Goal: Information Seeking & Learning: Check status

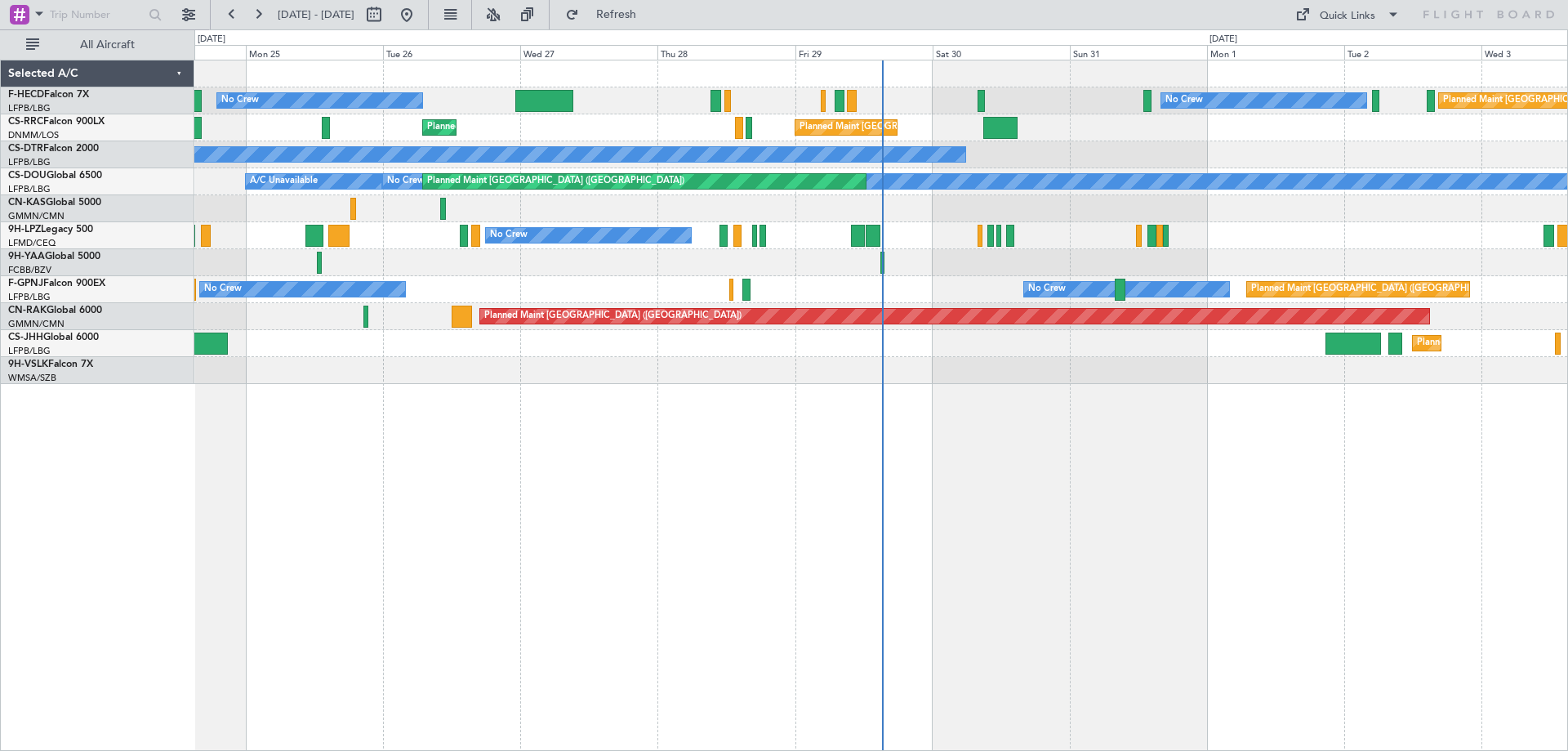
click at [543, 320] on div "Planned Maint [GEOGRAPHIC_DATA] ([GEOGRAPHIC_DATA]) No Crew No Crew Planned Mai…" at bounding box center [881, 222] width 1373 height 324
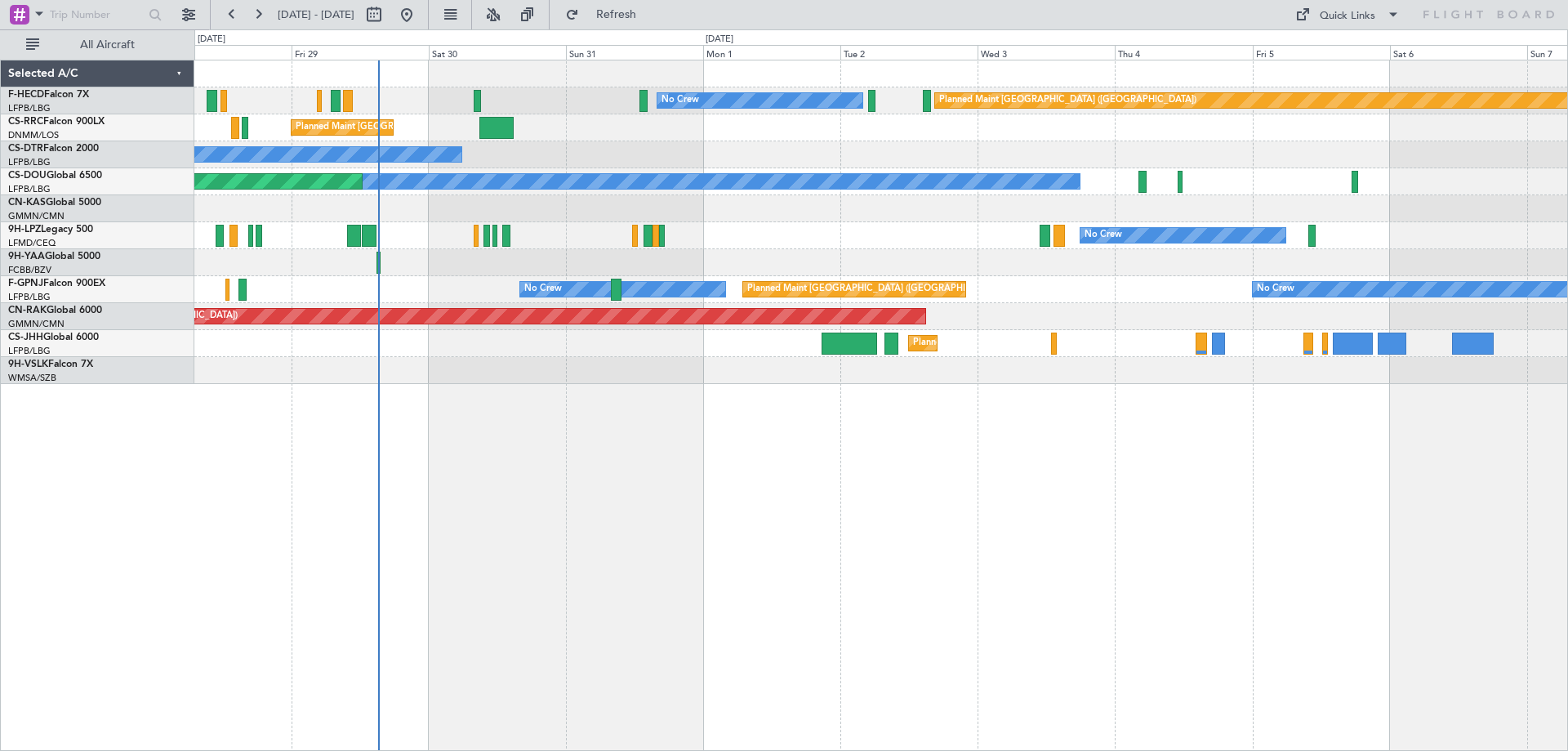
click at [722, 254] on div "Planned Maint [GEOGRAPHIC_DATA] ([GEOGRAPHIC_DATA]) No Crew No Crew Planned Mai…" at bounding box center [881, 222] width 1373 height 324
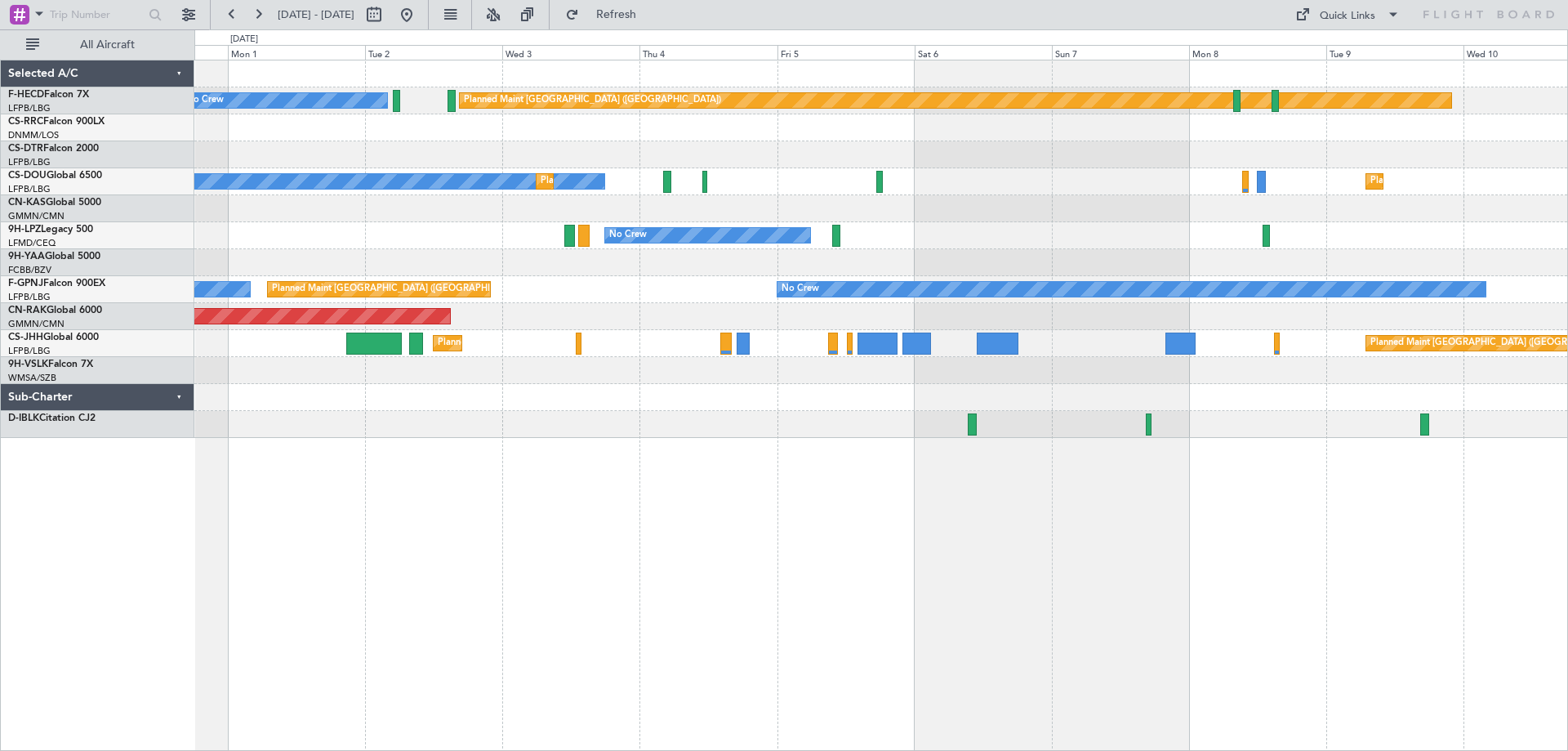
click at [896, 531] on div "No Crew Planned Maint [GEOGRAPHIC_DATA] ([GEOGRAPHIC_DATA]) Planned Maint [GEOG…" at bounding box center [881, 405] width 1374 height 691
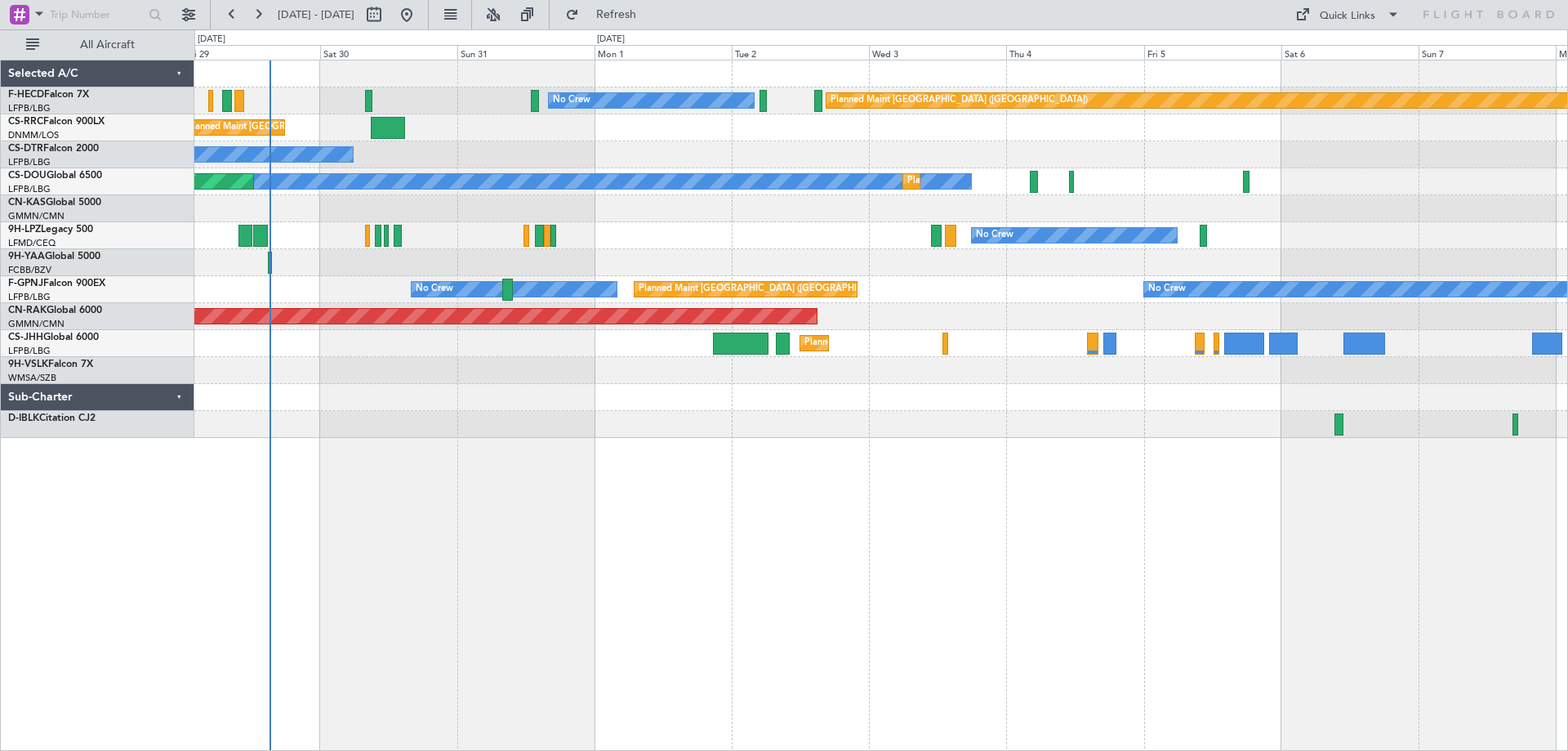
click at [1013, 538] on div "No Crew Planned Maint [GEOGRAPHIC_DATA] ([GEOGRAPHIC_DATA]) Planned Maint [GEOG…" at bounding box center [881, 405] width 1374 height 691
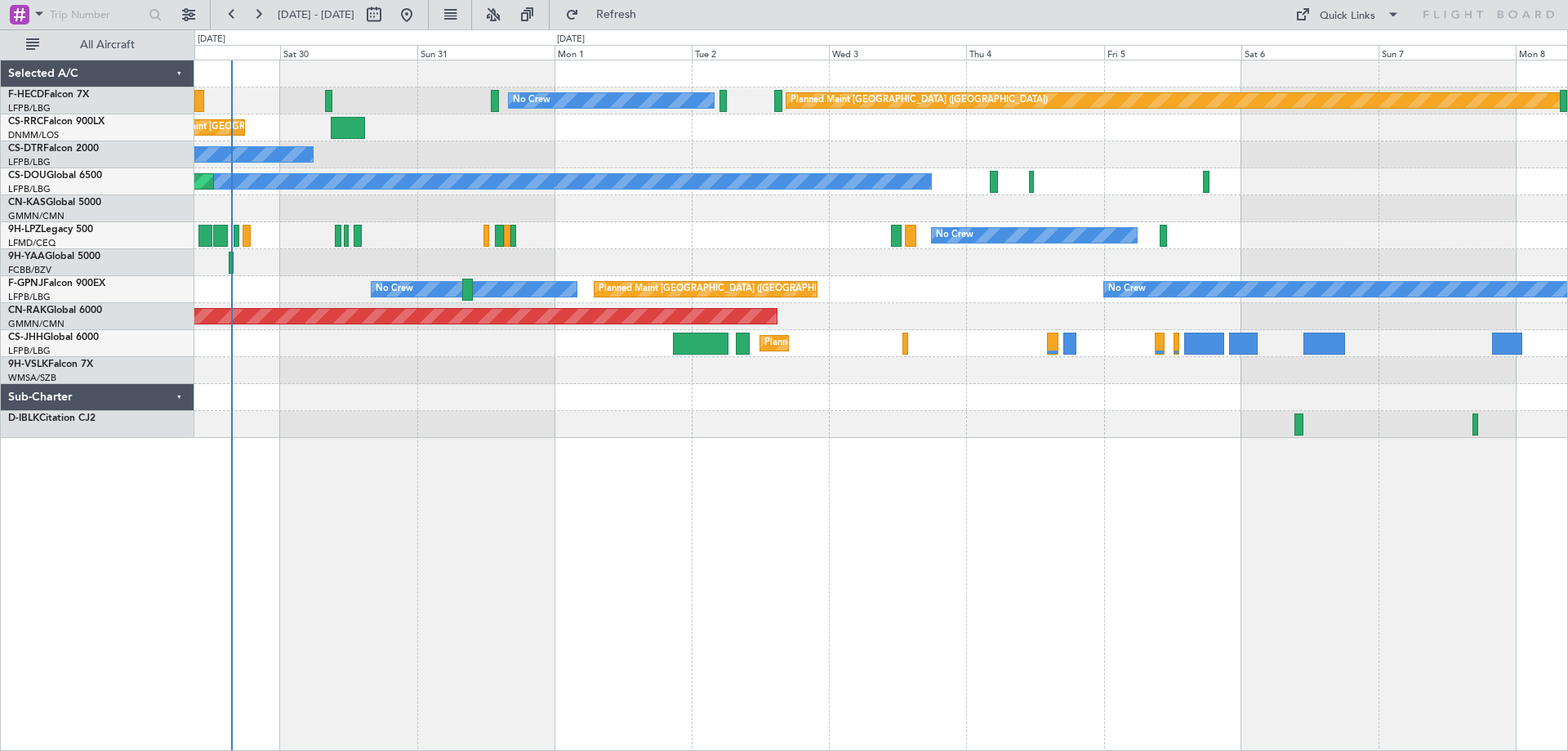
click at [439, 276] on div at bounding box center [881, 262] width 1373 height 27
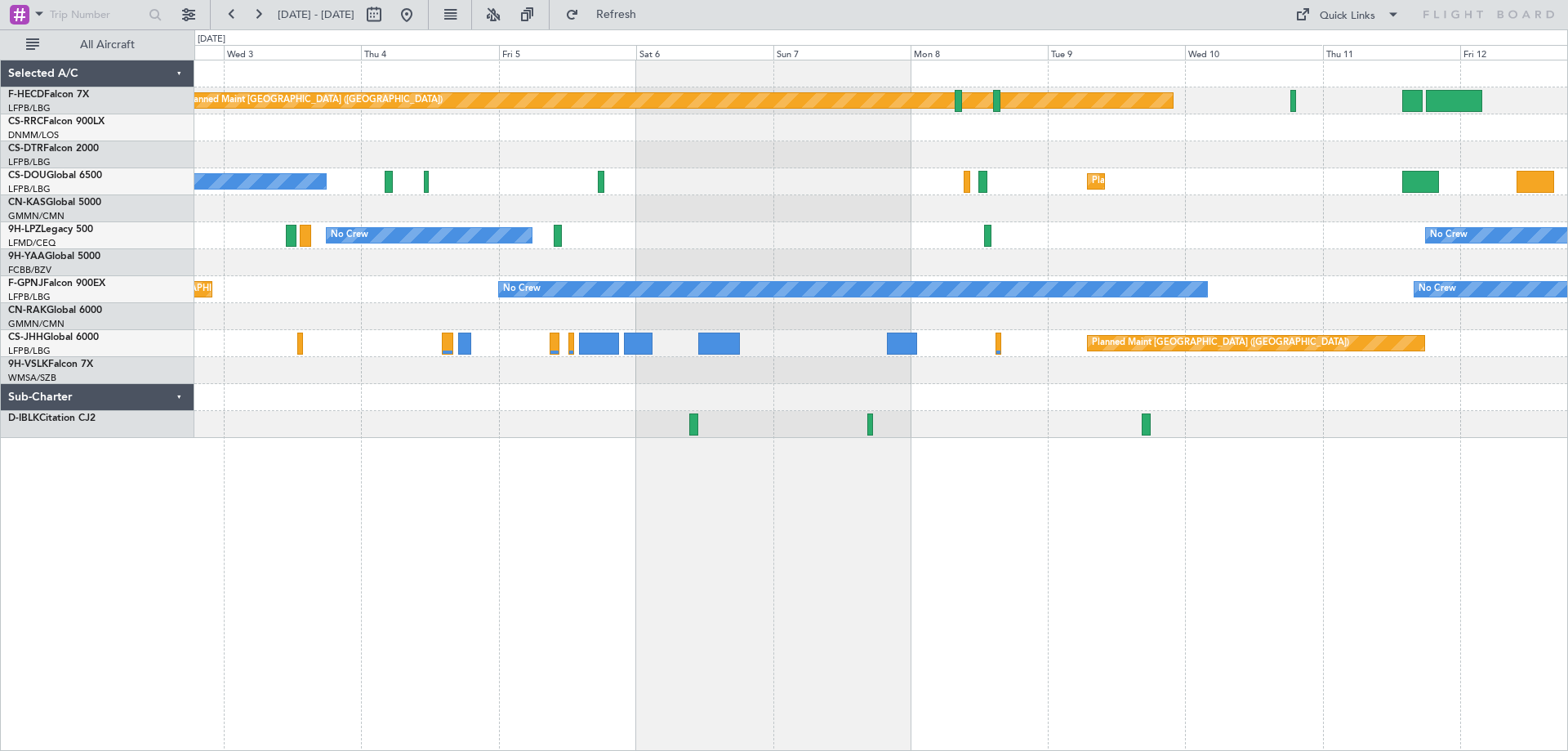
click at [399, 368] on div "Planned Maint [GEOGRAPHIC_DATA] ([GEOGRAPHIC_DATA]) No Crew Planned Maint [GEOG…" at bounding box center [881, 249] width 1373 height 377
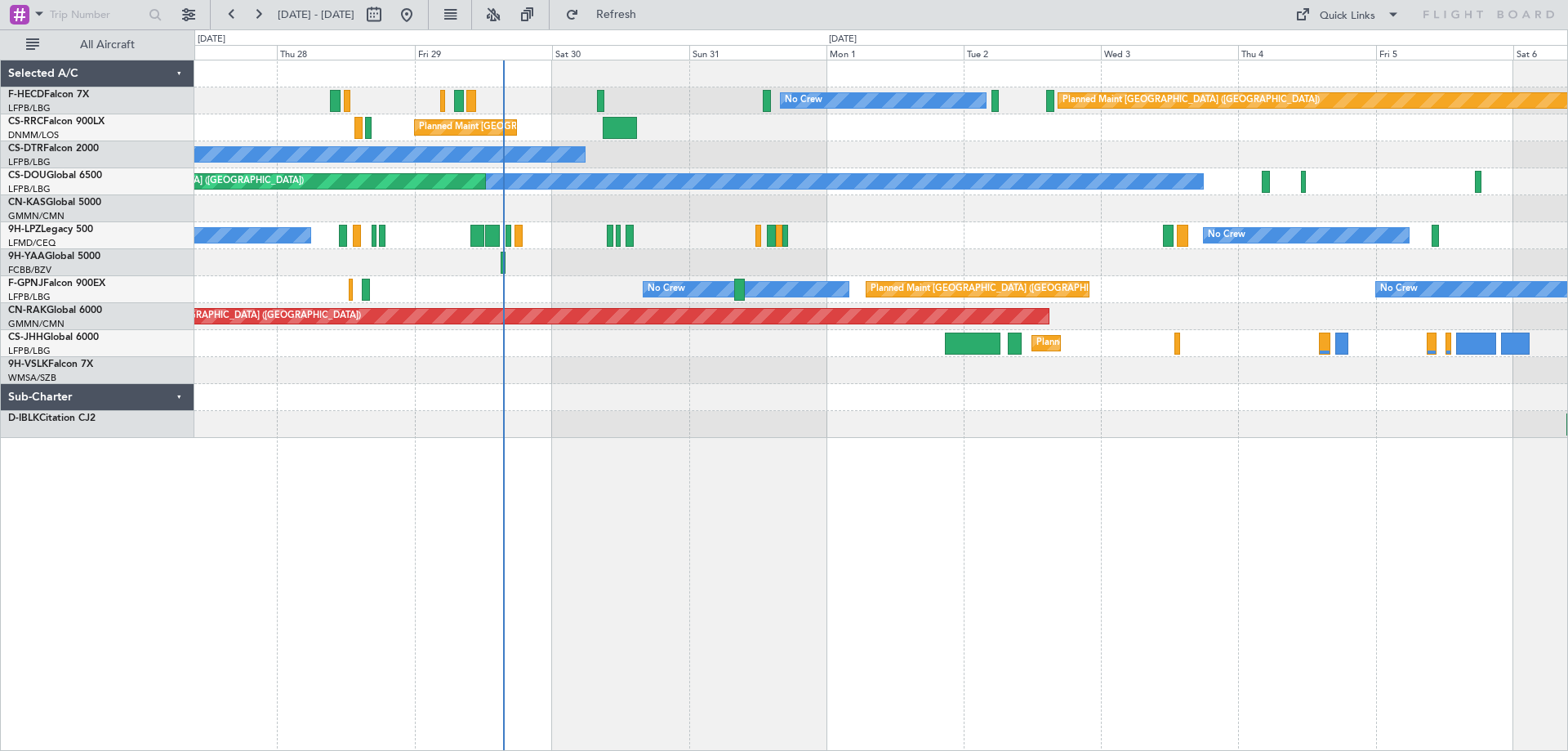
click at [1241, 357] on div "Planned Maint [GEOGRAPHIC_DATA] ([GEOGRAPHIC_DATA]) No Crew No Crew Planned Mai…" at bounding box center [881, 249] width 1373 height 377
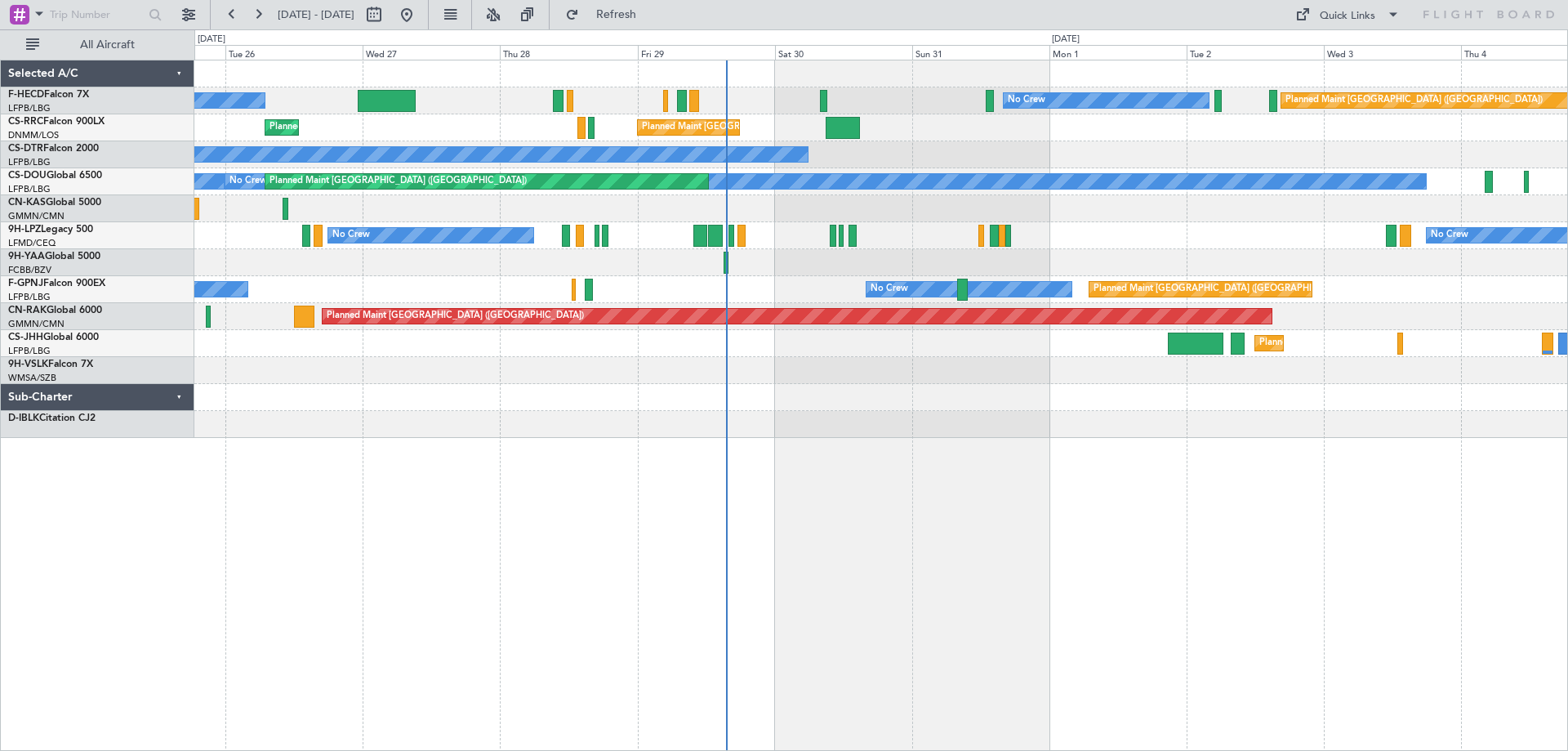
click at [896, 408] on div "Planned Maint [GEOGRAPHIC_DATA] ([GEOGRAPHIC_DATA]) No Crew No Crew Planned Mai…" at bounding box center [881, 249] width 1373 height 377
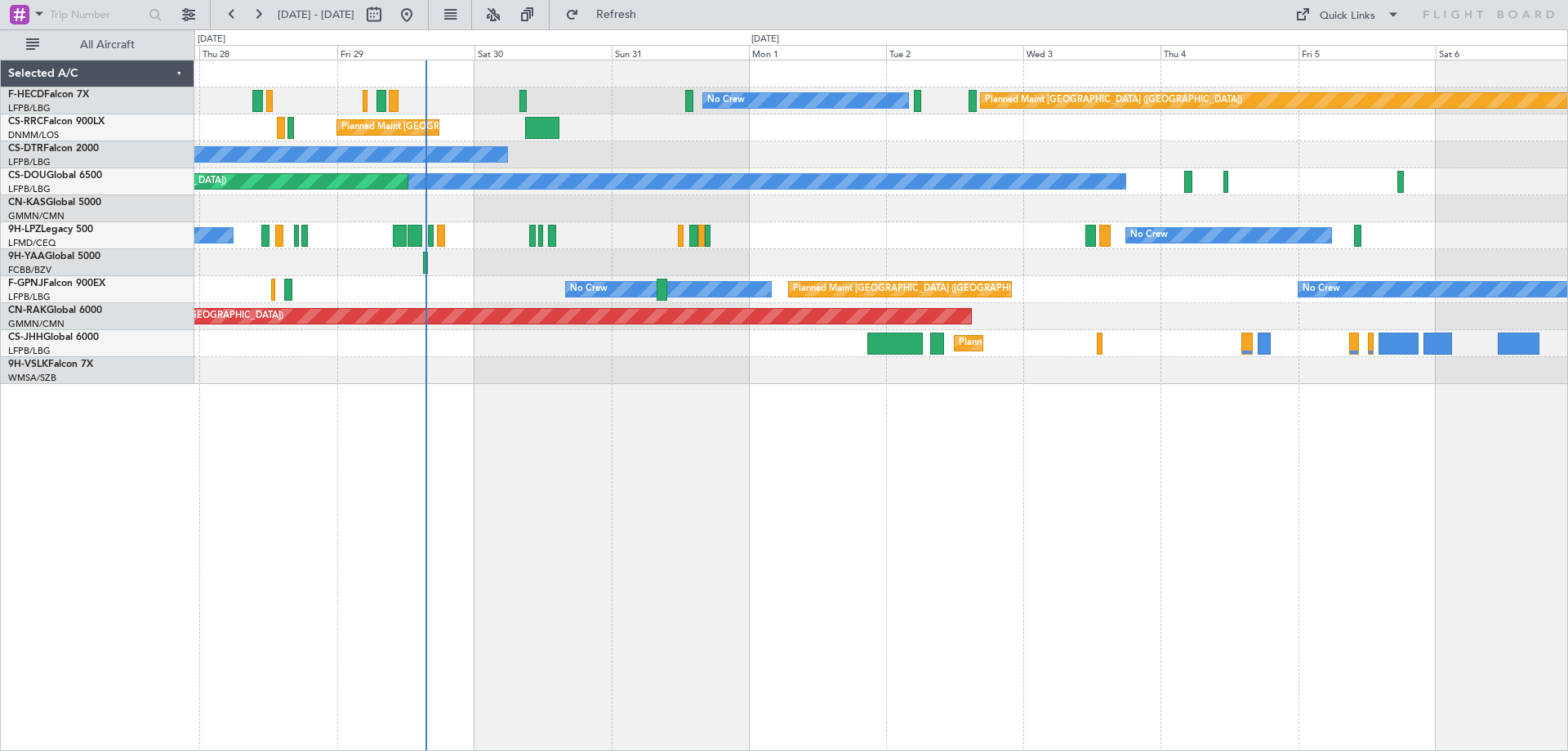
click at [634, 169] on div "Planned Maint [GEOGRAPHIC_DATA] ([GEOGRAPHIC_DATA]) No Crew No Crew Planned Mai…" at bounding box center [881, 222] width 1373 height 324
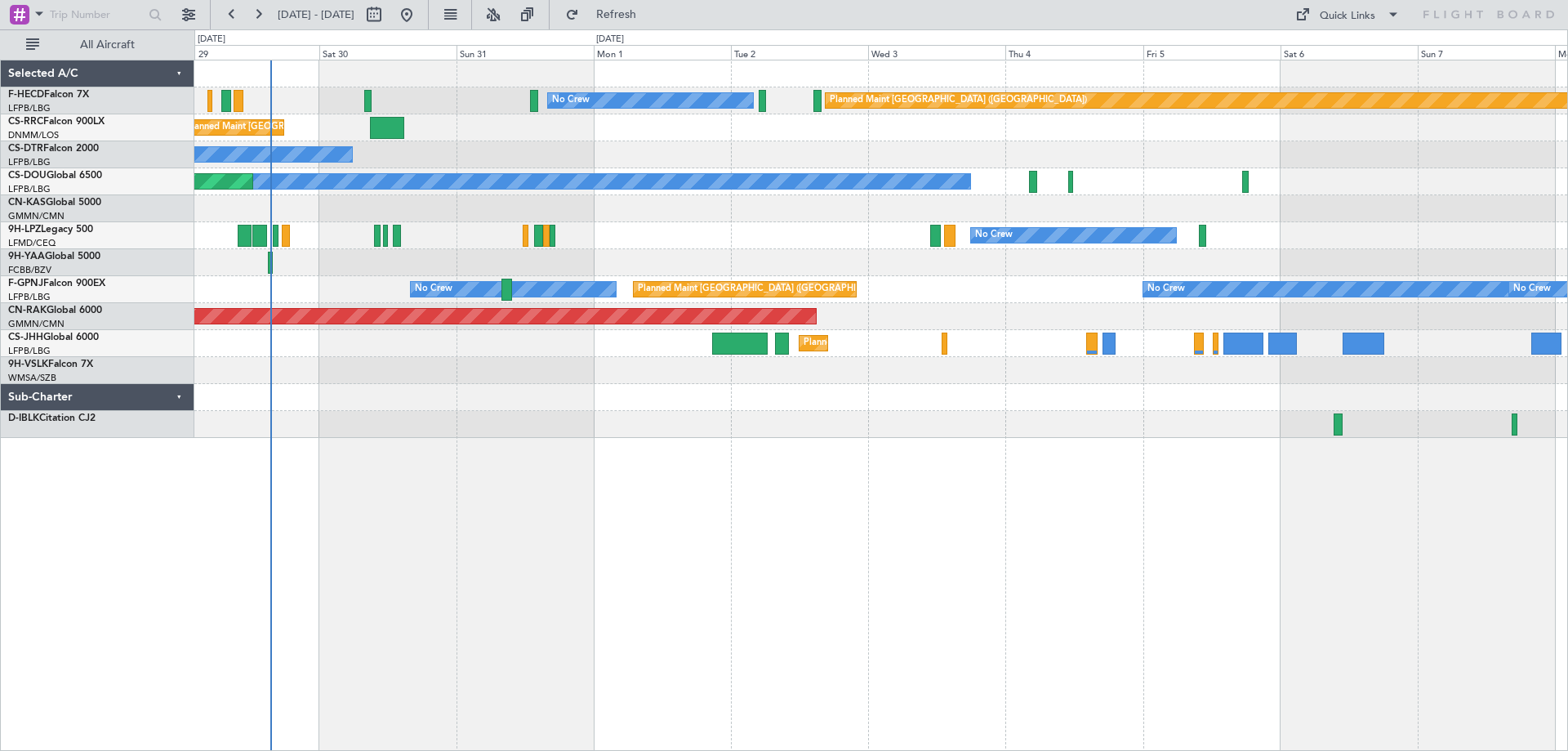
click at [851, 445] on div "Planned Maint [GEOGRAPHIC_DATA] ([GEOGRAPHIC_DATA]) No Crew Planned Maint [GEOG…" at bounding box center [881, 405] width 1374 height 691
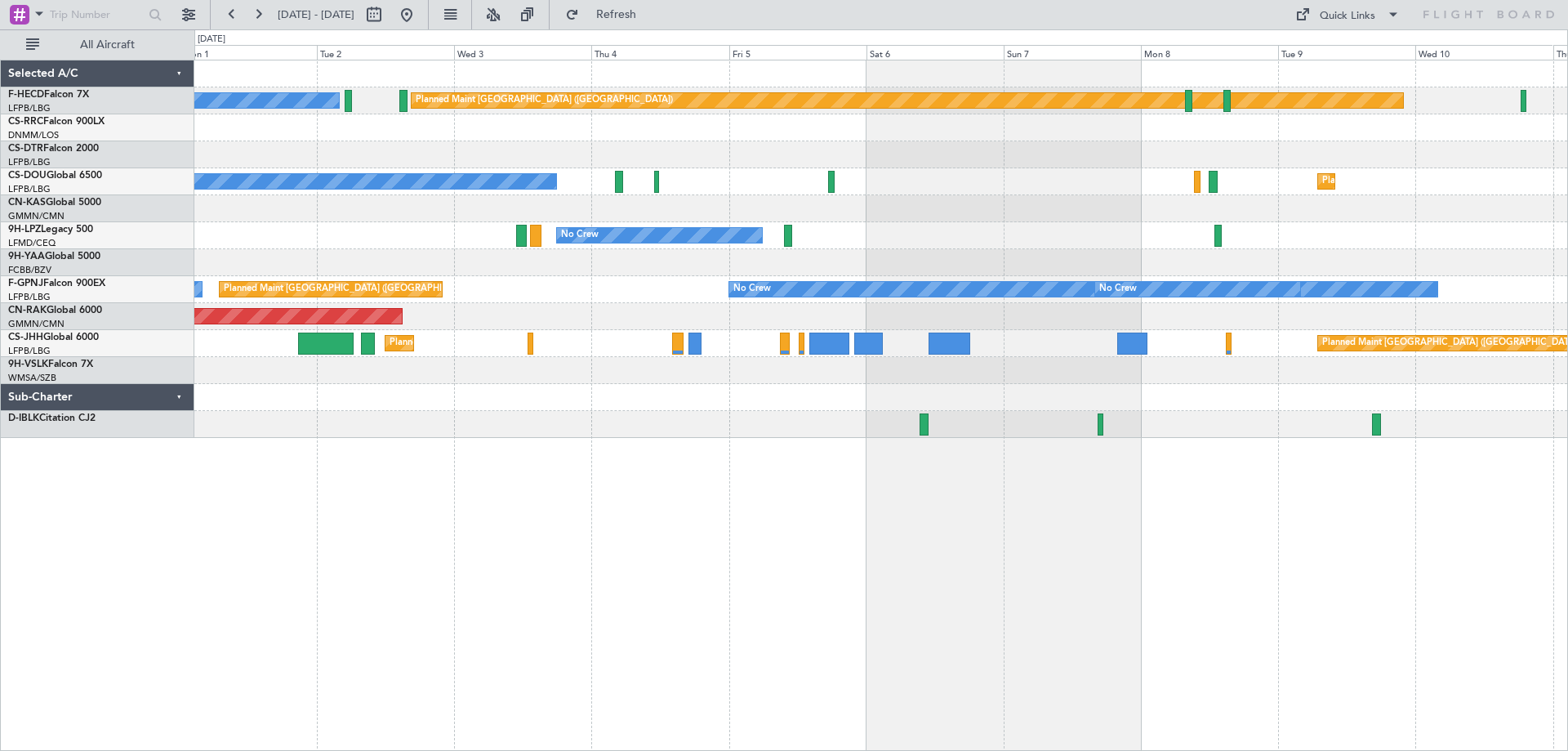
click at [832, 564] on div "Planned Maint [GEOGRAPHIC_DATA] ([GEOGRAPHIC_DATA]) No Crew Planned Maint [GEOG…" at bounding box center [881, 405] width 1374 height 691
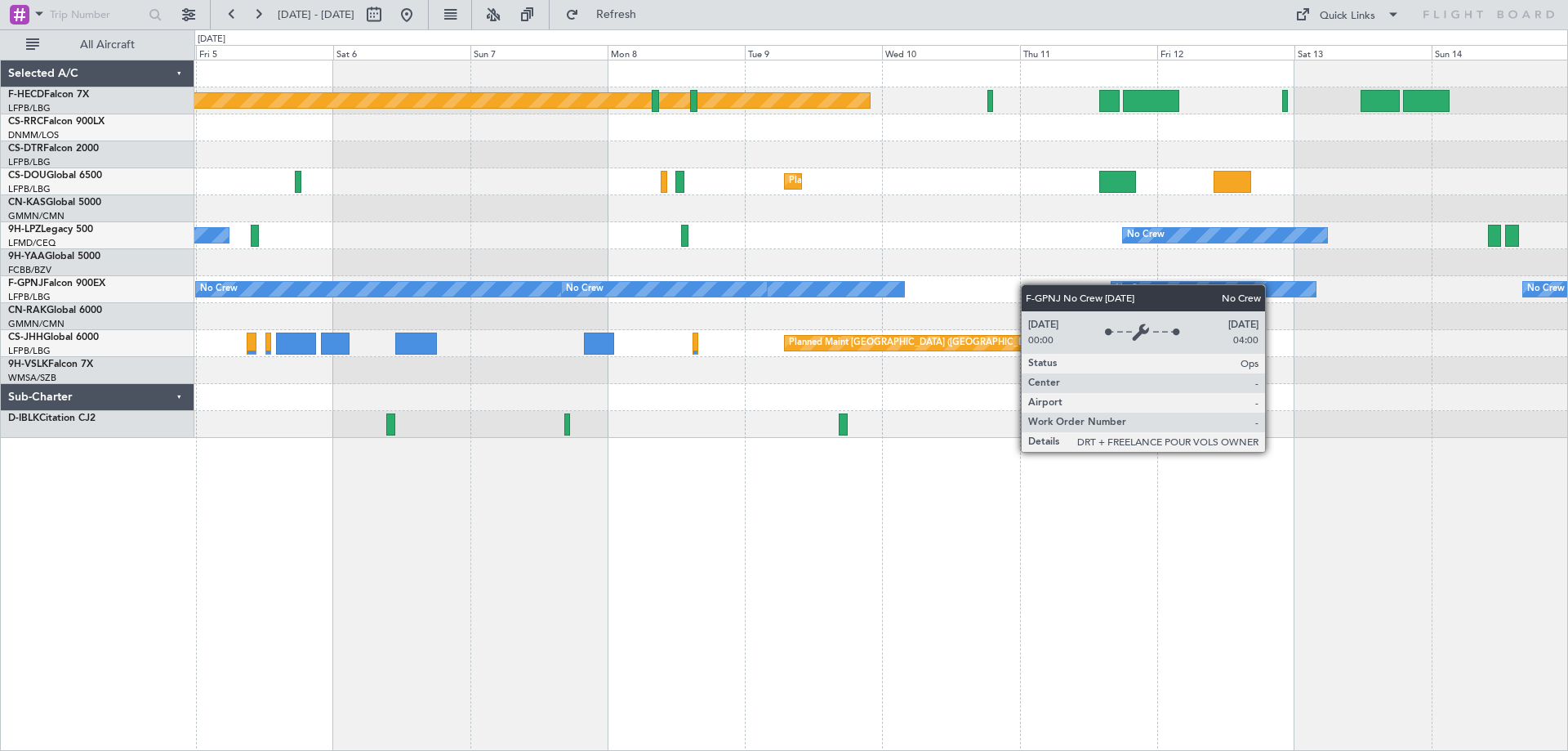
click at [911, 293] on div "Planned Maint [GEOGRAPHIC_DATA] ([GEOGRAPHIC_DATA]) Planned Maint [GEOGRAPHIC_D…" at bounding box center [881, 249] width 1373 height 377
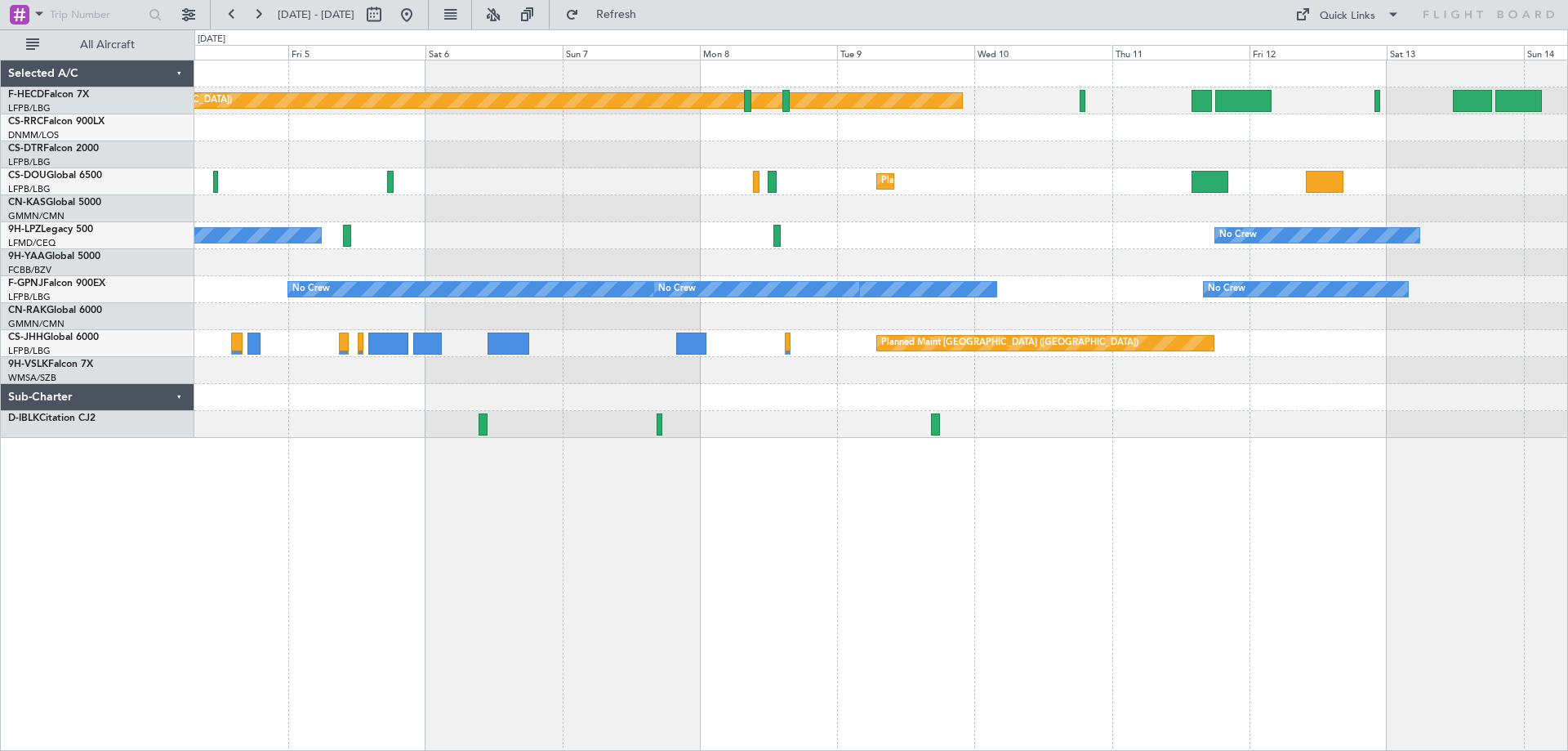
click at [851, 251] on div "Planned Maint [GEOGRAPHIC_DATA] ([GEOGRAPHIC_DATA]) No Crew Planned Maint [GEOG…" at bounding box center [881, 249] width 1373 height 377
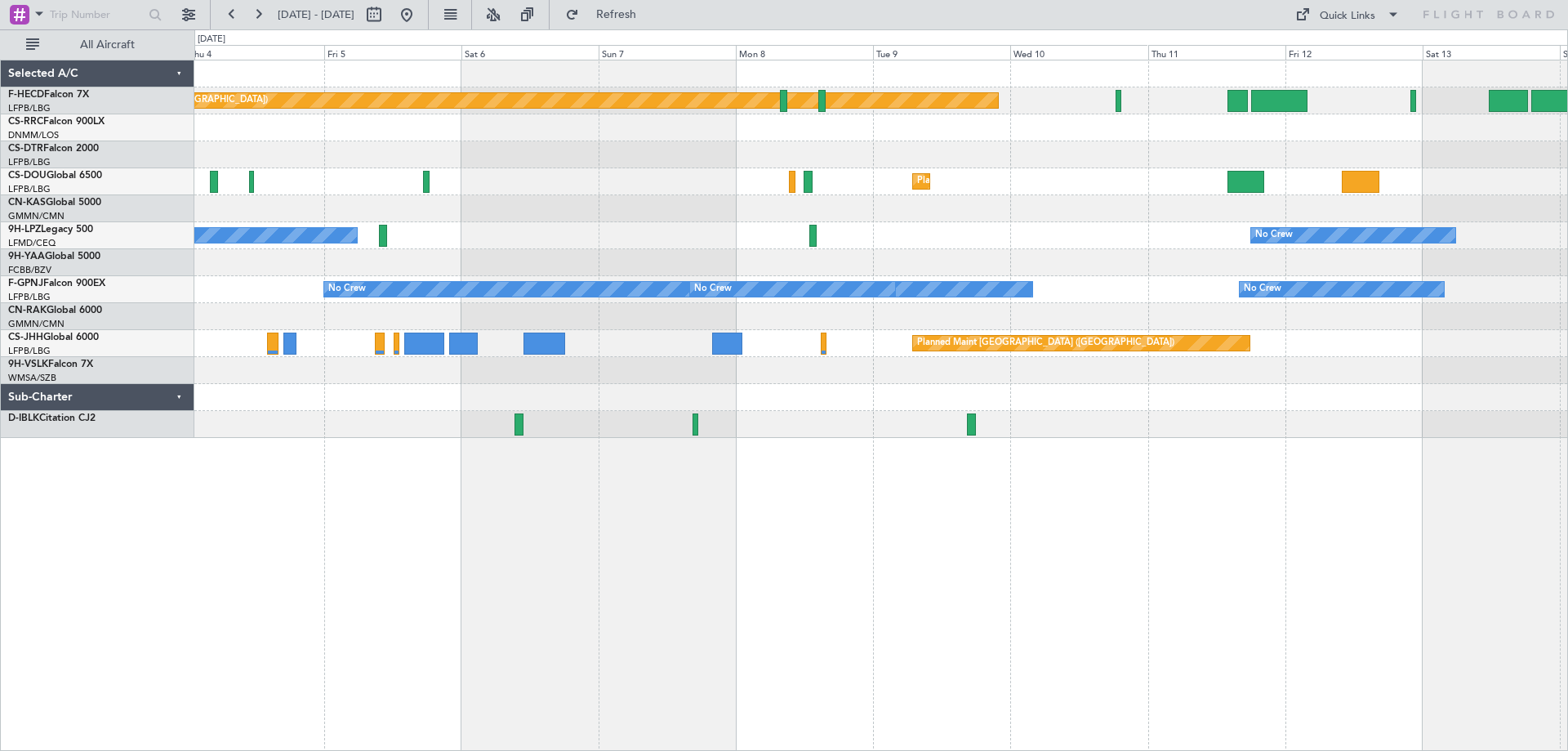
click at [891, 453] on div "Planned Maint [GEOGRAPHIC_DATA] ([GEOGRAPHIC_DATA]) No Crew Planned Maint [GEOG…" at bounding box center [881, 405] width 1374 height 691
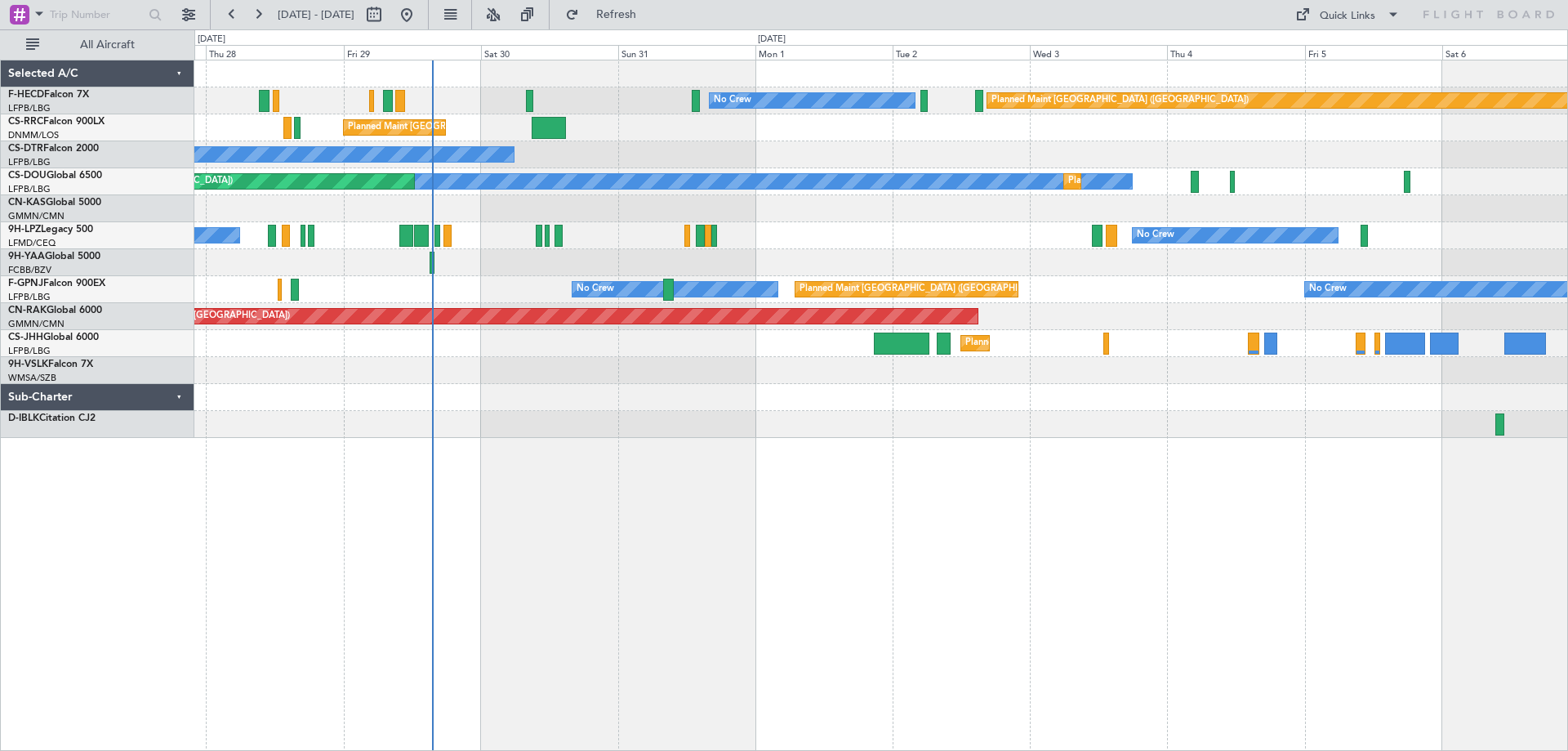
click at [975, 415] on div "Planned Maint [GEOGRAPHIC_DATA] ([GEOGRAPHIC_DATA]) No Crew No Crew Planned Mai…" at bounding box center [881, 249] width 1373 height 377
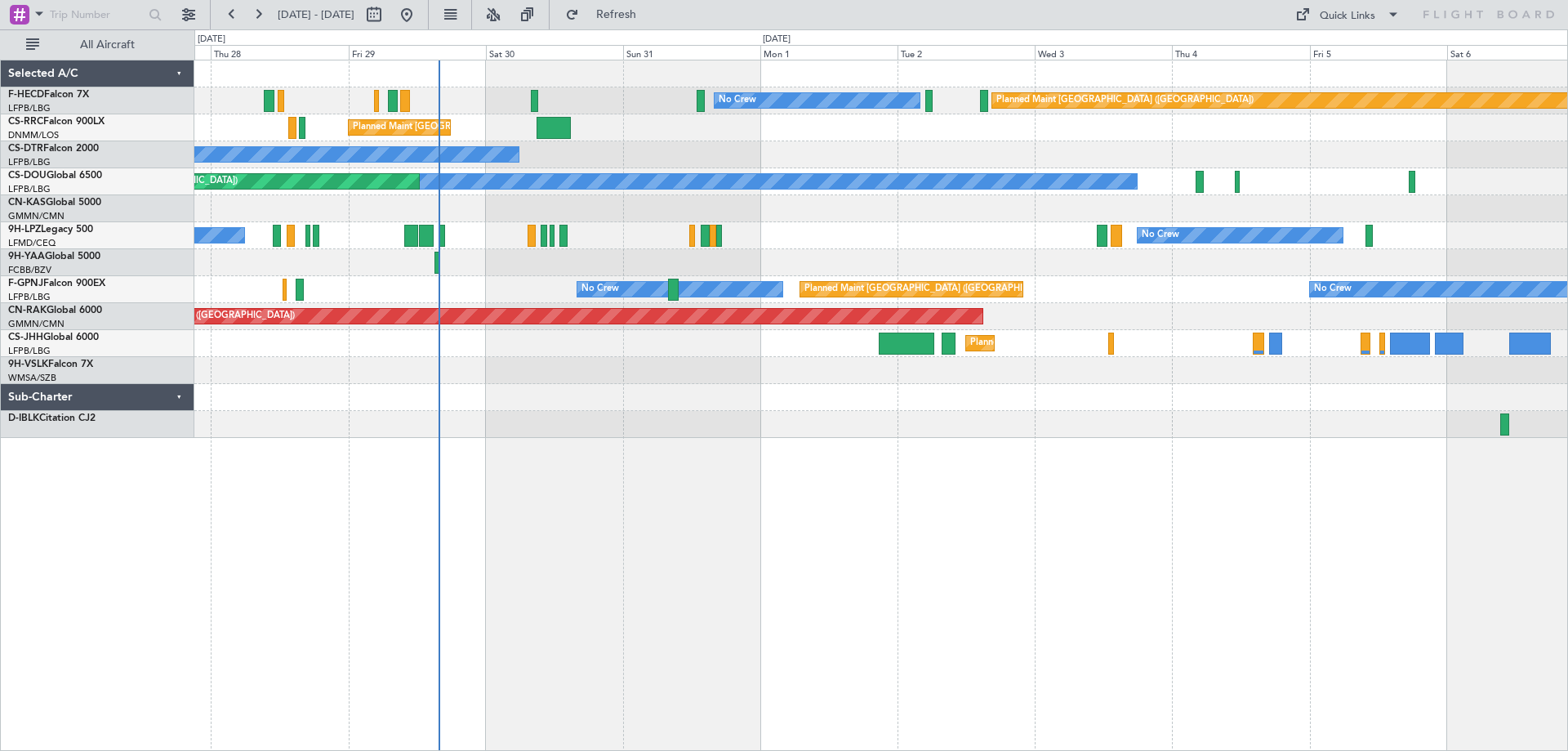
click at [1099, 495] on div "Planned Maint [GEOGRAPHIC_DATA] ([GEOGRAPHIC_DATA]) No Crew No Crew Planned Mai…" at bounding box center [881, 405] width 1374 height 691
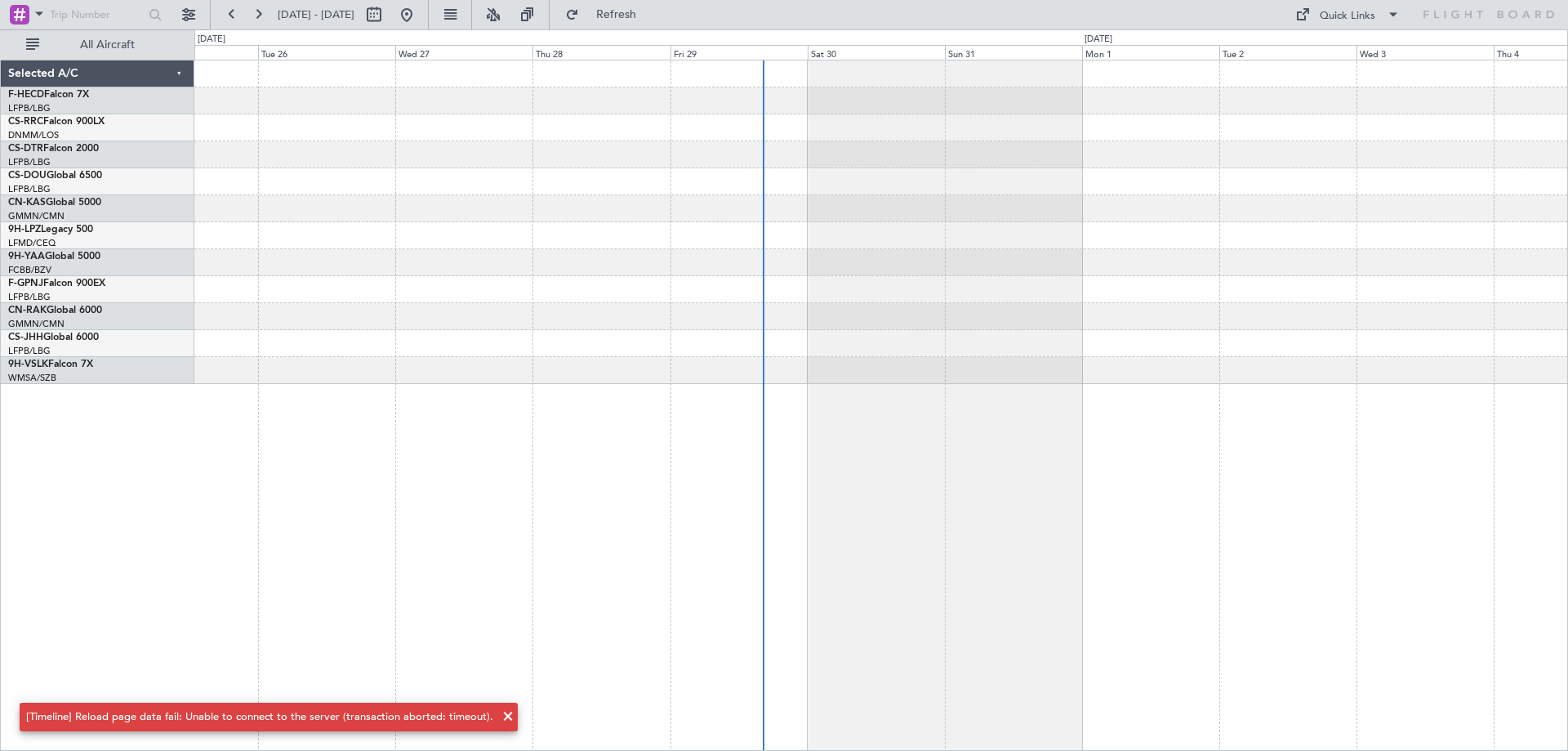
click at [1203, 261] on div at bounding box center [881, 222] width 1373 height 324
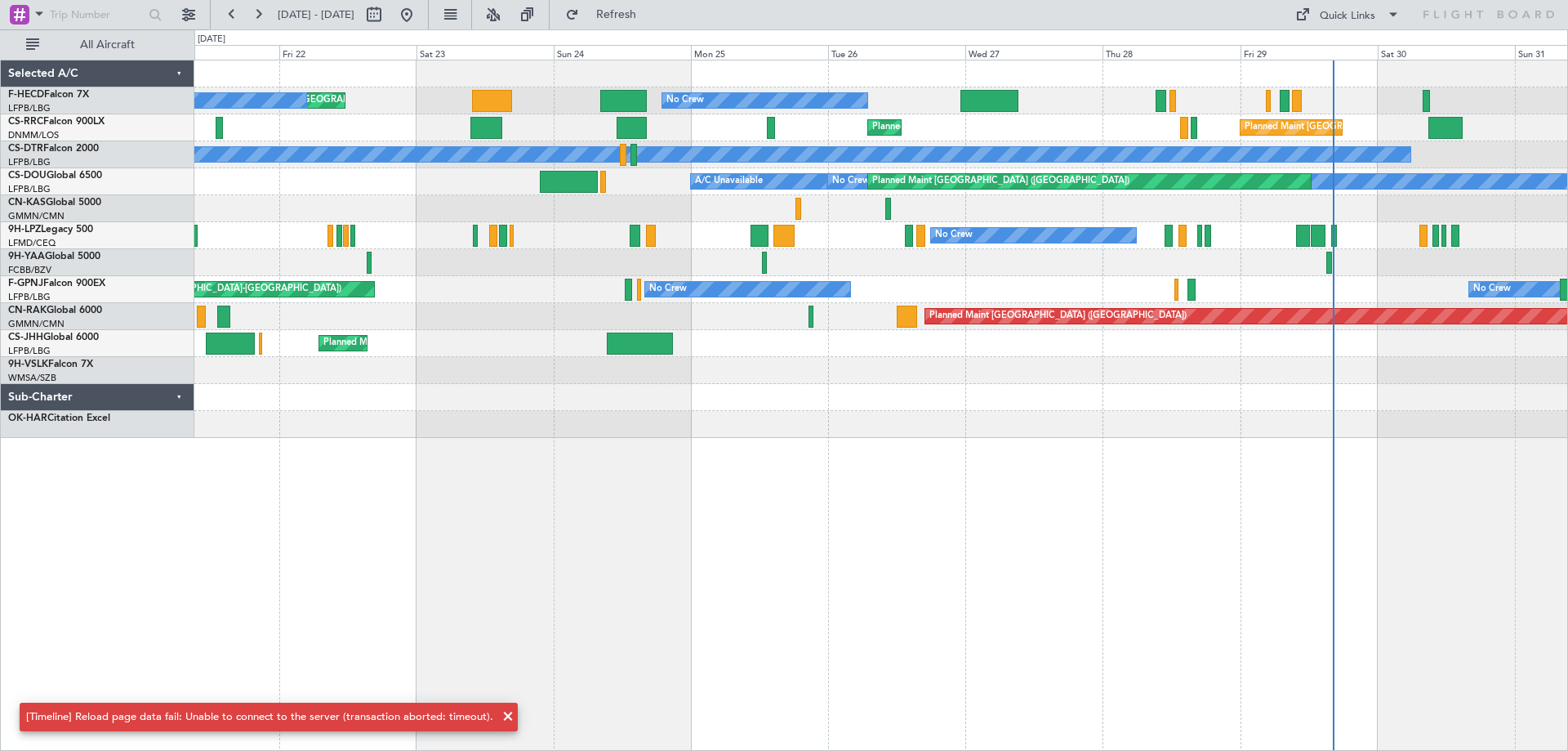
click at [524, 259] on div "Planned Maint [GEOGRAPHIC_DATA] ([GEOGRAPHIC_DATA]) Planned Maint [GEOGRAPHIC_D…" at bounding box center [881, 249] width 1373 height 377
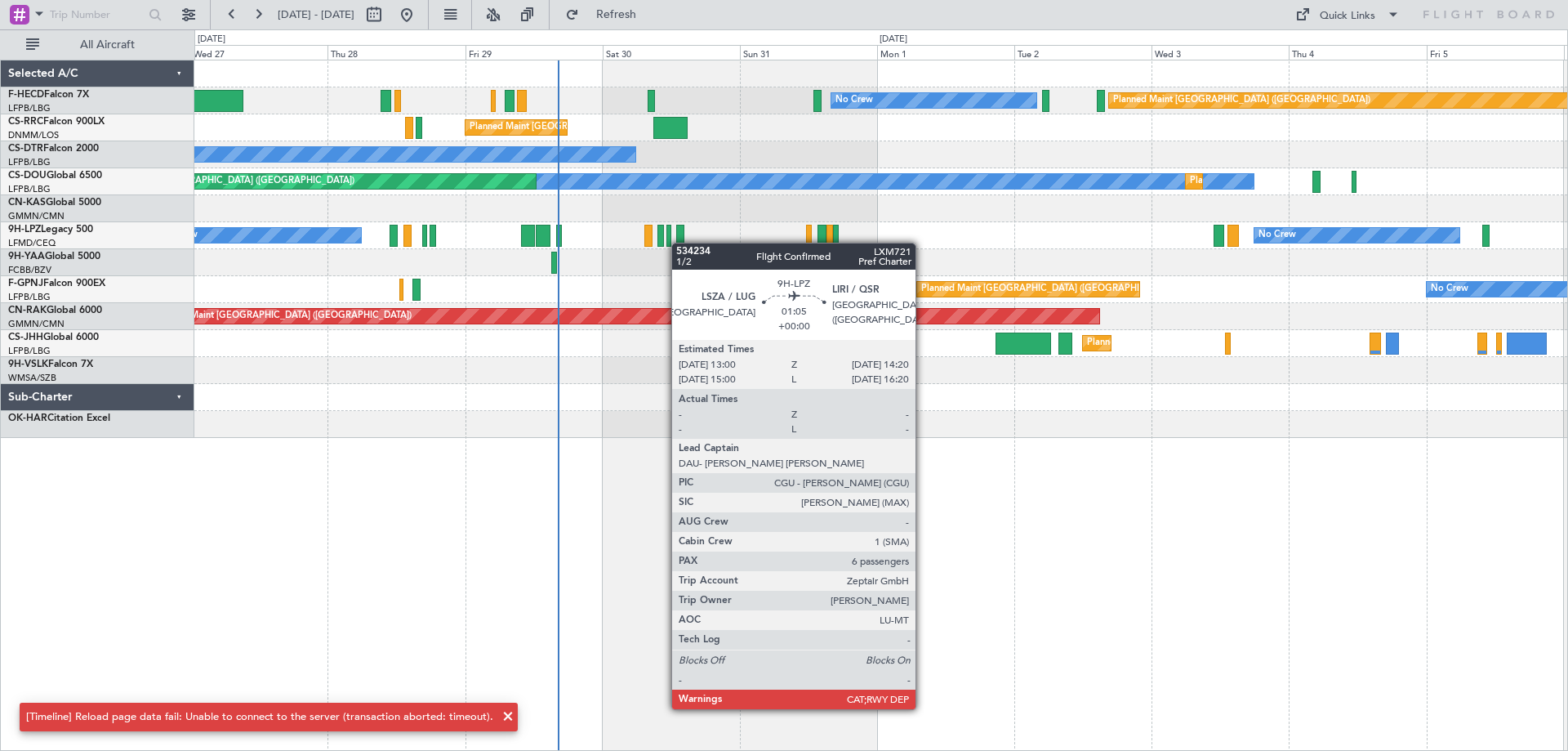
click at [677, 242] on div "No Crew Planned Maint [GEOGRAPHIC_DATA] ([GEOGRAPHIC_DATA]) No Crew Planned Mai…" at bounding box center [881, 249] width 1373 height 377
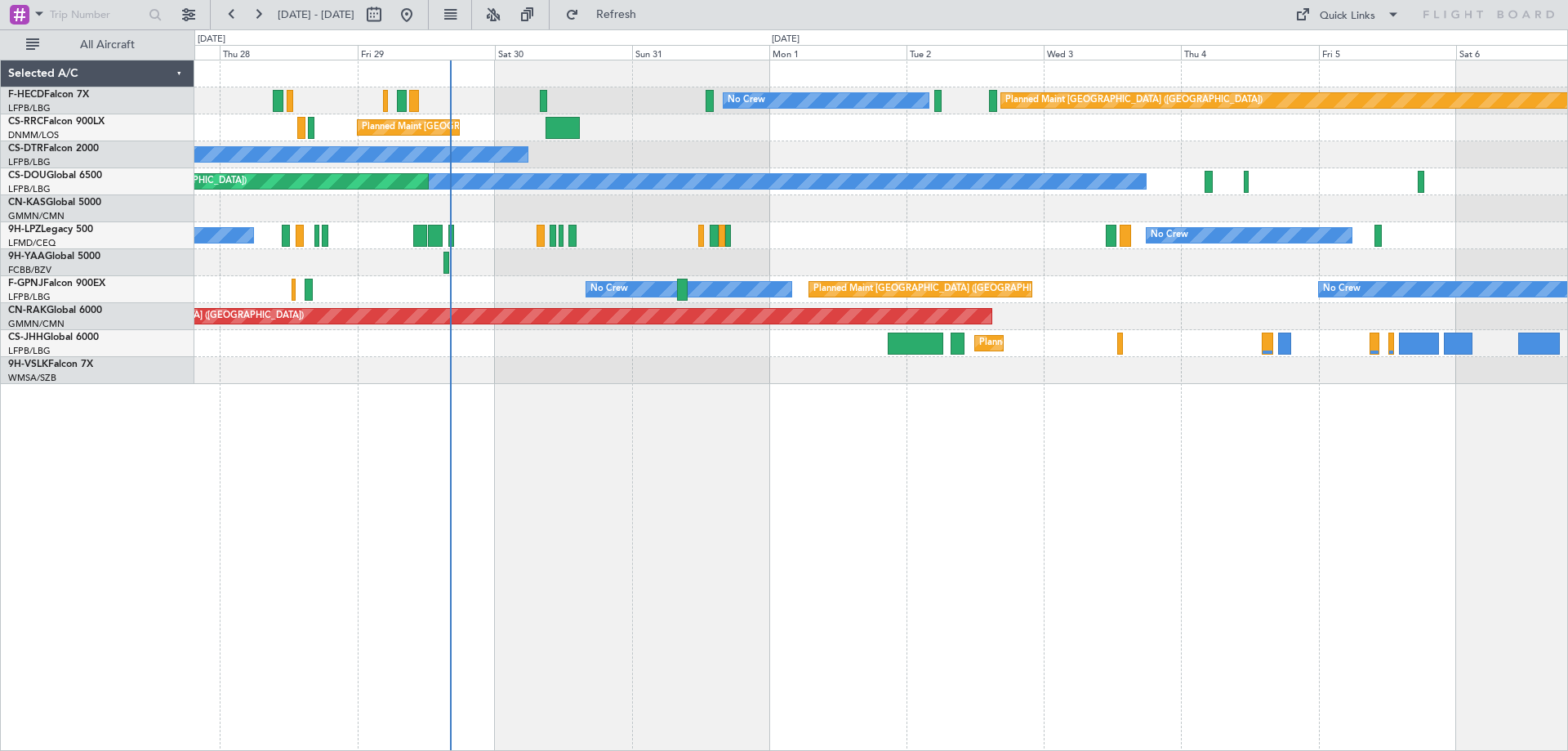
click at [499, 250] on div "Planned Maint [GEOGRAPHIC_DATA] ([GEOGRAPHIC_DATA]) No Crew No Crew Planned Mai…" at bounding box center [881, 222] width 1373 height 324
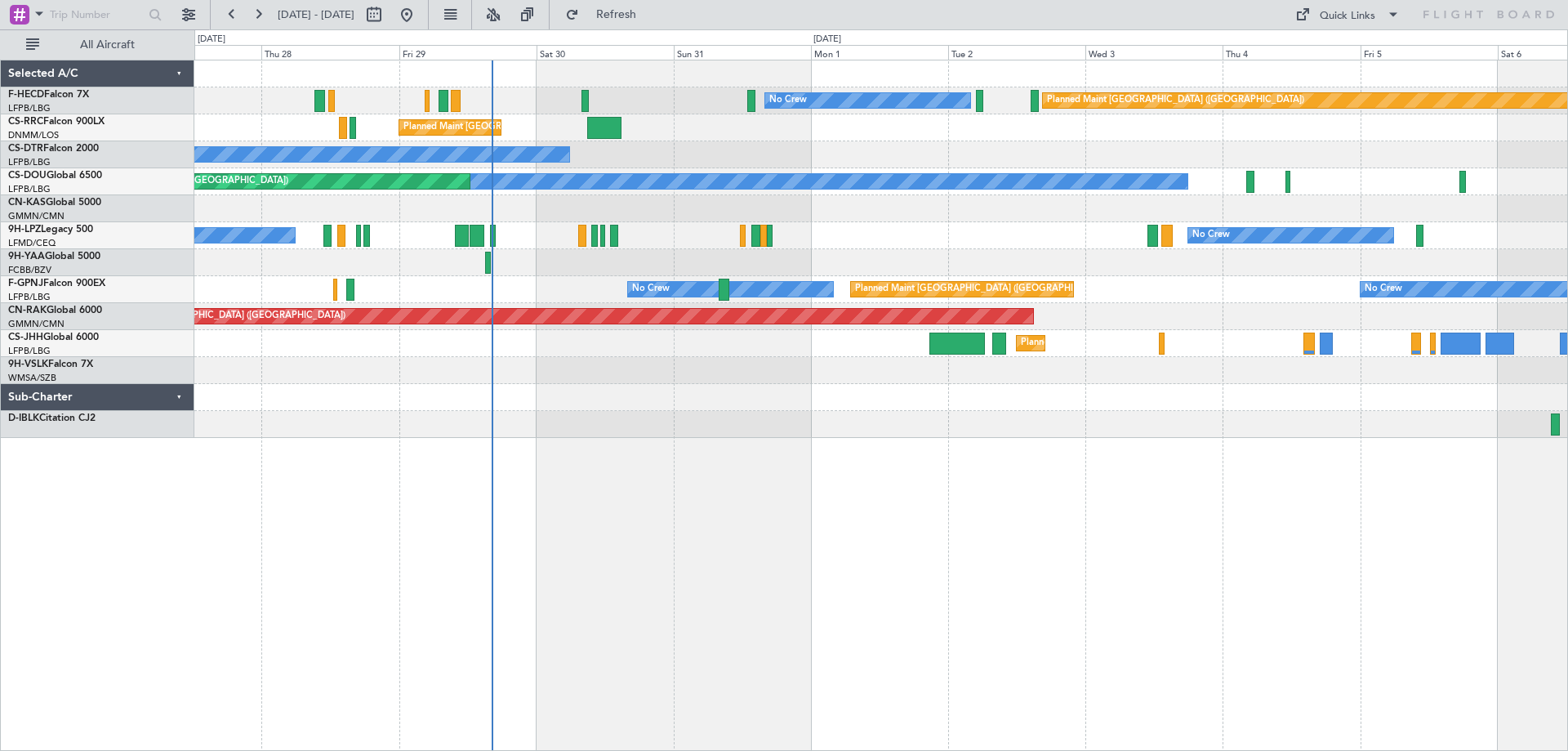
click at [683, 245] on div "No Crew No Crew" at bounding box center [881, 236] width 1373 height 27
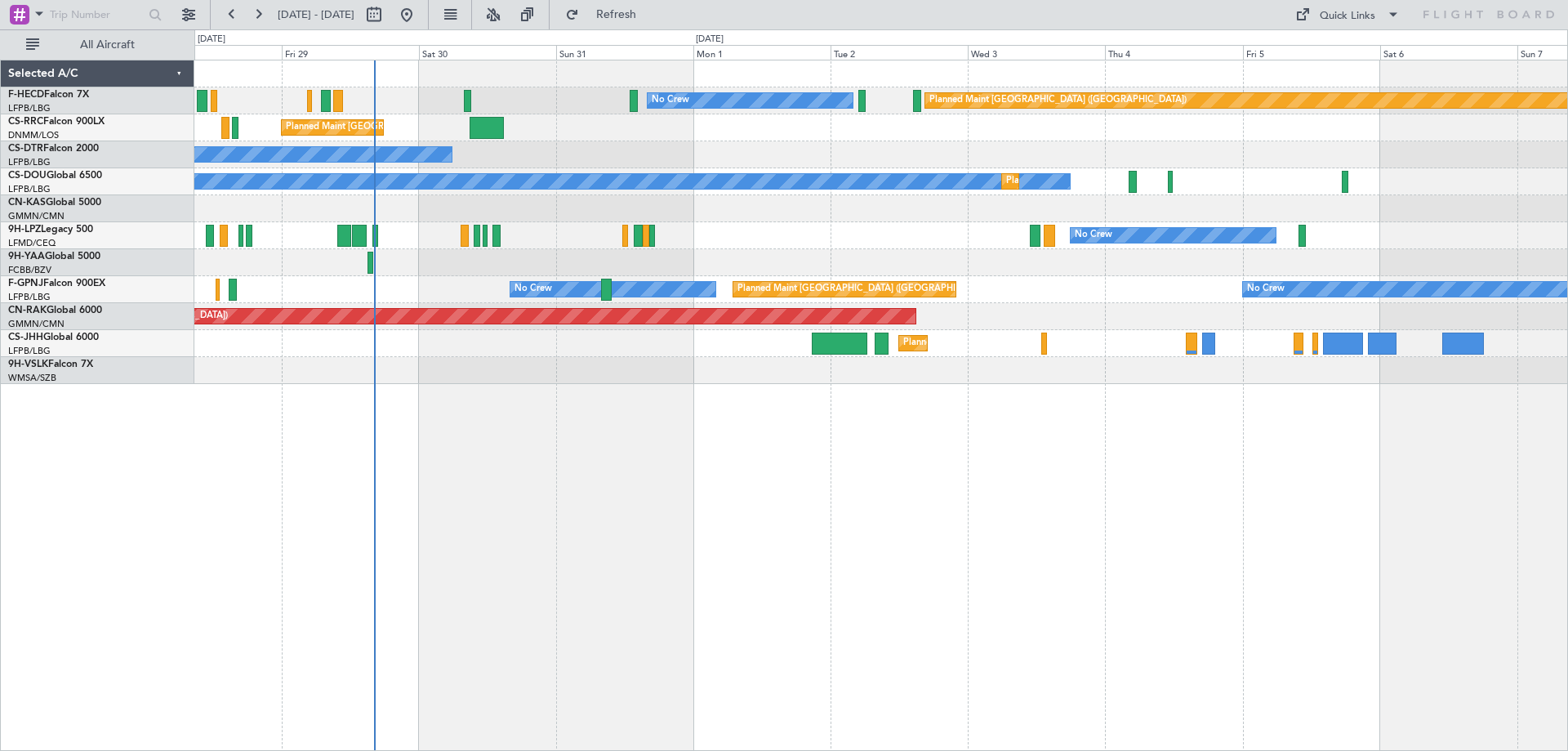
click at [847, 436] on div "No Crew Planned Maint [GEOGRAPHIC_DATA] ([GEOGRAPHIC_DATA]) No Crew Planned Mai…" at bounding box center [881, 405] width 1374 height 691
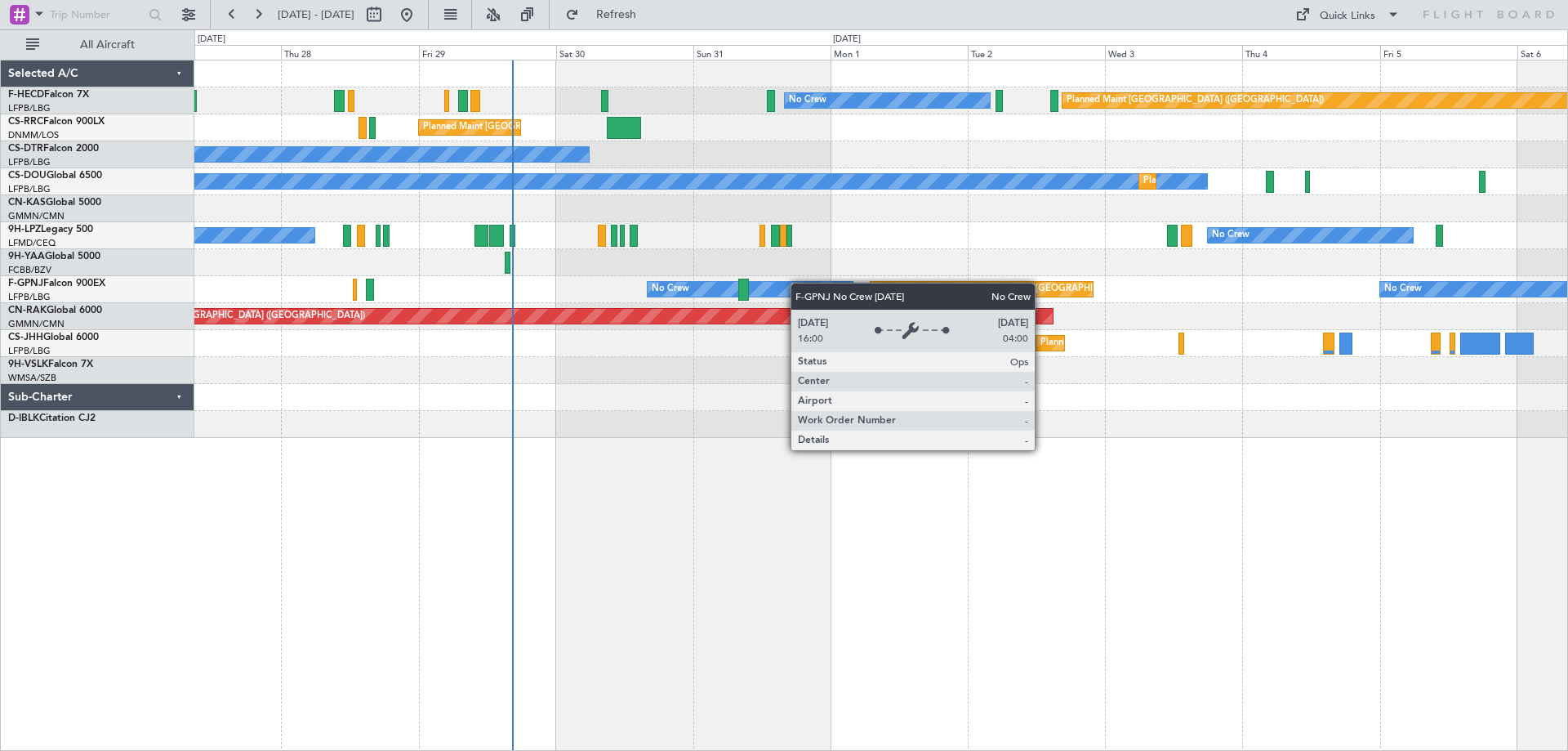
click at [821, 283] on div "No Crew Planned Maint [GEOGRAPHIC_DATA] ([GEOGRAPHIC_DATA]) No Crew Planned Mai…" at bounding box center [881, 249] width 1373 height 377
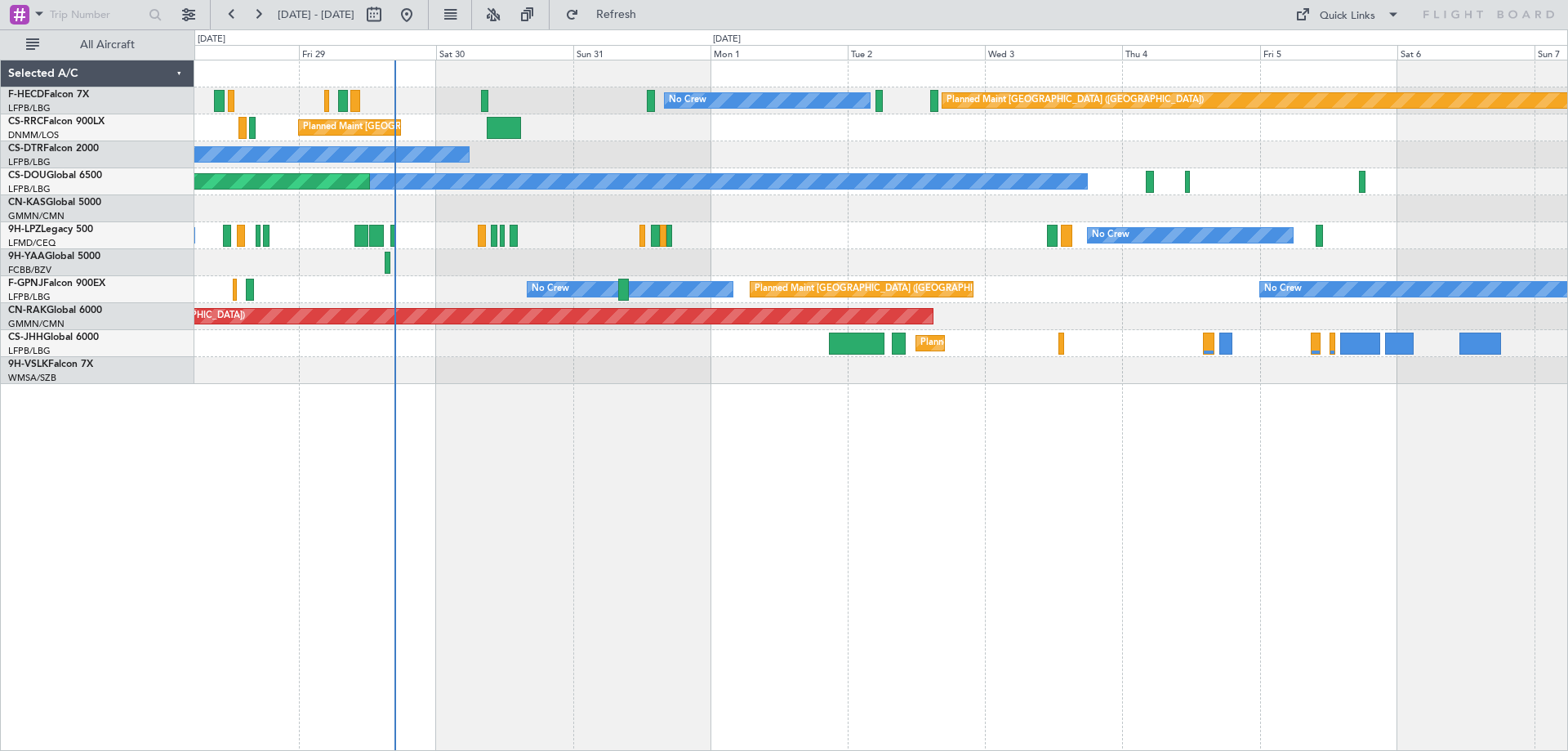
click at [558, 248] on div "No Crew No Crew" at bounding box center [881, 236] width 1373 height 27
